Goal: Use online tool/utility: Utilize a website feature to perform a specific function

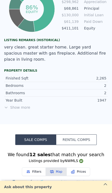
scroll to position [295, 0]
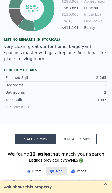
click at [24, 107] on span "Show more" at bounding box center [55, 106] width 103 height 5
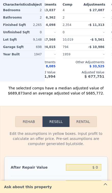
scroll to position [772, 0]
click at [97, 164] on input "$ 0" at bounding box center [83, 167] width 35 height 7
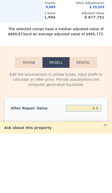
type input "$ 06"
type input "-$ 196,568"
type input "$ 060"
type input "-$ 196,519"
type input "$ 06"
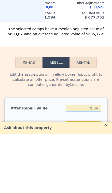
type input "-$ 196,568"
type input "$ 0"
type input "-$ 196,574"
type input "$ 6"
type input "-$ 196,568"
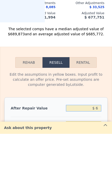
type input "$ 60"
type input "-$ 196,519"
type input "$ 600"
type input "-$ 196,018"
type input "$ 6,000"
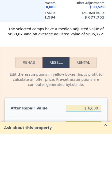
type input "-$ 191,013"
type input "$ 60,000"
type input "-$ 140,962"
type input "$ 600,000"
type input "$ 359,548"
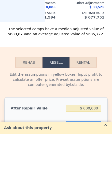
click at [99, 180] on input "6" at bounding box center [83, 183] width 35 height 7
type input "3"
type input "$ 365,635"
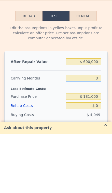
scroll to position [819, 0]
type input "3"
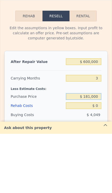
click at [98, 152] on input "$ 181,000" at bounding box center [83, 155] width 35 height 7
type input "$ 1"
type input "$ 395,000"
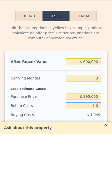
click at [98, 161] on input "$ 0" at bounding box center [83, 164] width 35 height 7
type input "$ 142,789"
type input "$ 6"
type input "$ 142,783"
type input "$ 60"
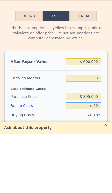
type input "$ 142,728"
type input "$ 600"
type input "$ 142,167"
type input "$ 6,000"
type input "$ 136,561"
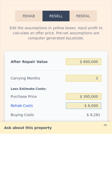
type input "$ 60,000"
type input "$ 80,509"
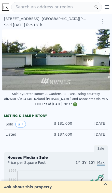
scroll to position [0, 0]
type input "$ 689,000"
type input "6"
type input "$ 0"
type input "$ 442,040"
